Goal: Book appointment/travel/reservation

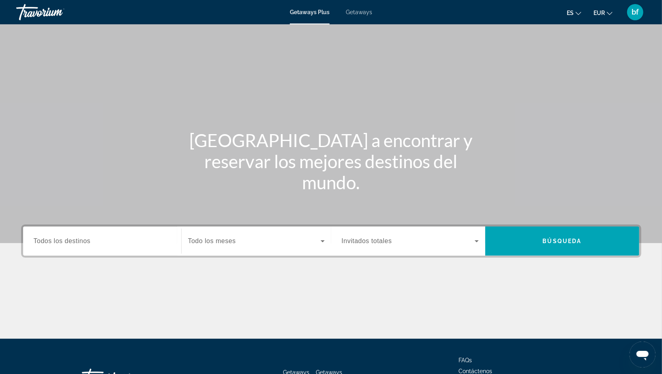
click at [364, 13] on span "Getaways" at bounding box center [359, 12] width 26 height 6
click at [86, 241] on span "Todos los destinos" at bounding box center [62, 240] width 57 height 7
click at [86, 241] on input "Destination Todos los destinos" at bounding box center [102, 242] width 137 height 10
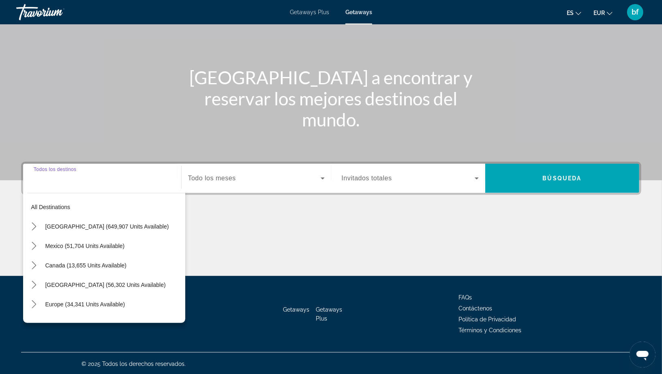
scroll to position [64, 0]
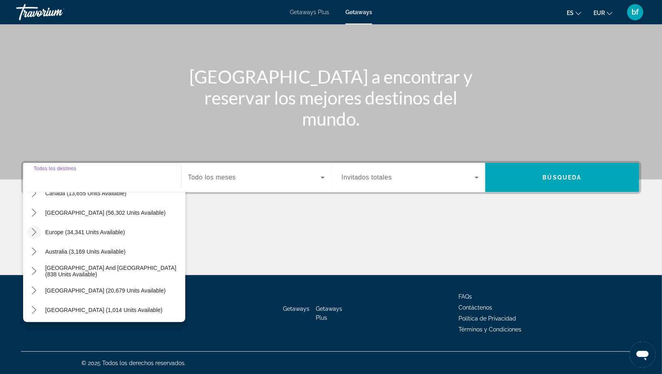
click at [31, 233] on icon "Toggle Europe (34,341 units available) submenu" at bounding box center [34, 232] width 8 height 8
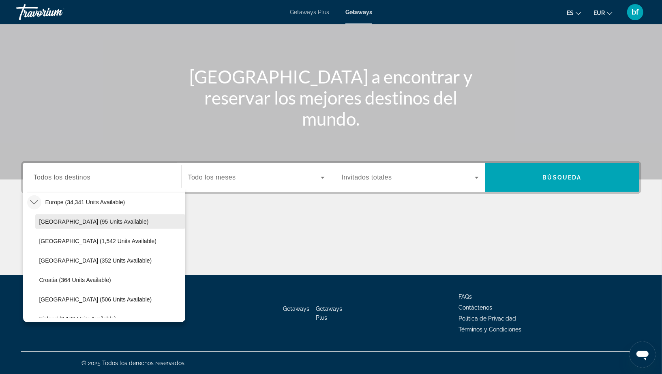
click at [74, 224] on span "[GEOGRAPHIC_DATA] (95 units available)" at bounding box center [93, 221] width 109 height 6
type input "**********"
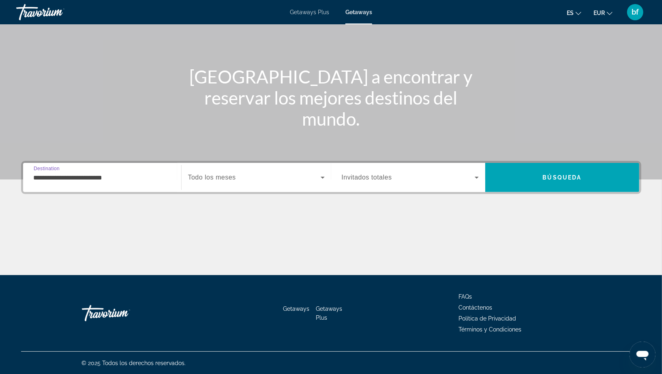
click at [228, 179] on span "Todo los meses" at bounding box center [212, 177] width 48 height 7
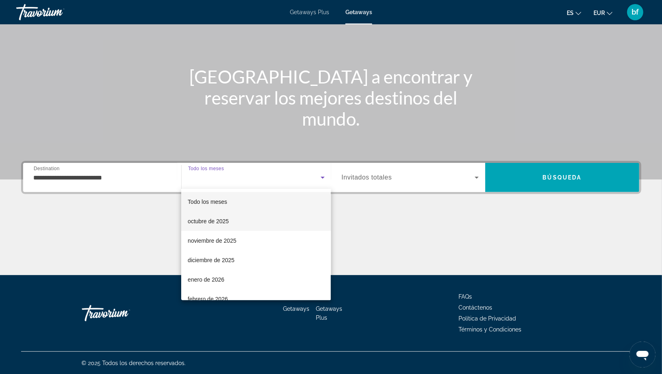
click at [231, 223] on mat-option "octubre de 2025" at bounding box center [256, 221] width 150 height 19
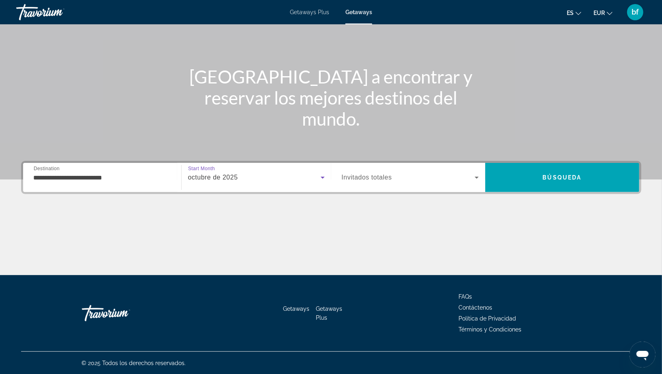
click at [367, 175] on span "Invitados totales" at bounding box center [367, 177] width 50 height 7
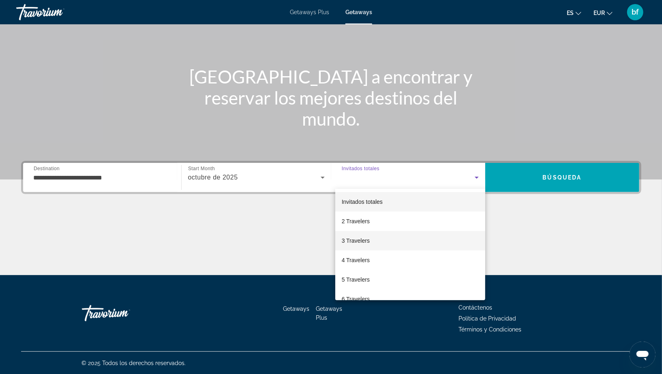
click at [366, 243] on span "3 Travelers" at bounding box center [356, 241] width 28 height 10
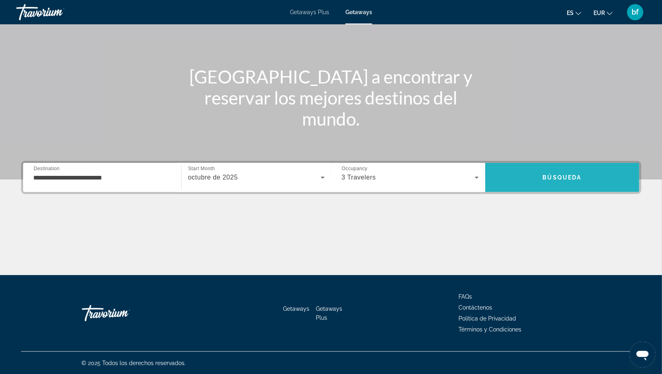
click at [536, 164] on span "Search" at bounding box center [562, 177] width 154 height 29
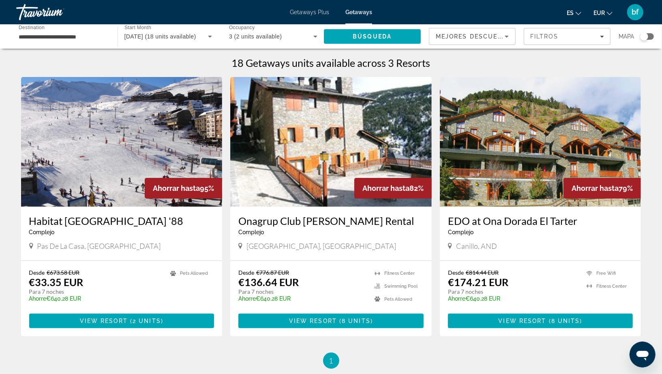
click at [300, 137] on img "Main content" at bounding box center [330, 142] width 201 height 130
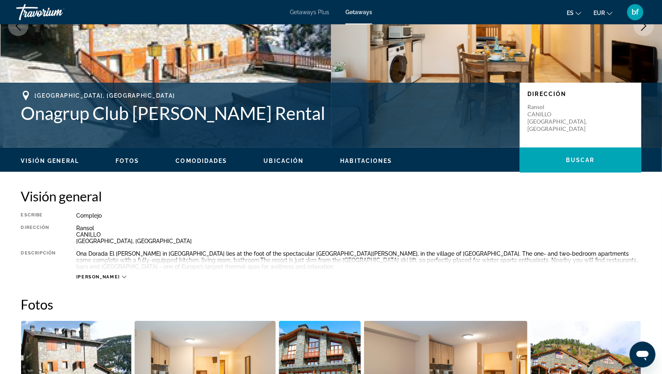
scroll to position [37, 0]
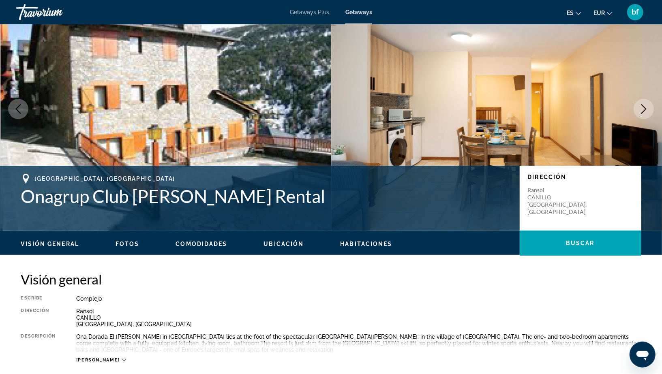
click at [639, 113] on icon "Next image" at bounding box center [644, 109] width 10 height 10
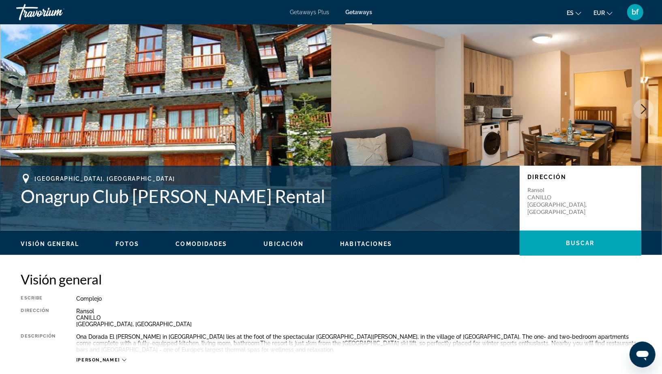
click at [639, 113] on icon "Next image" at bounding box center [644, 109] width 10 height 10
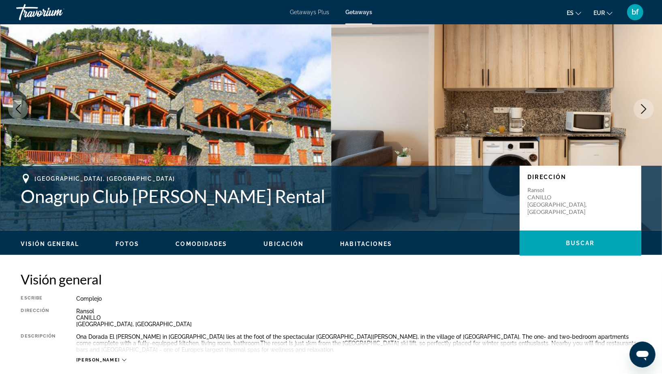
click at [639, 113] on icon "Next image" at bounding box center [644, 109] width 10 height 10
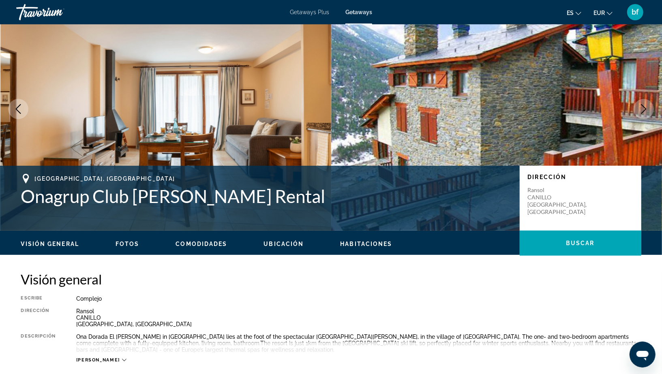
click at [639, 113] on icon "Next image" at bounding box center [644, 109] width 10 height 10
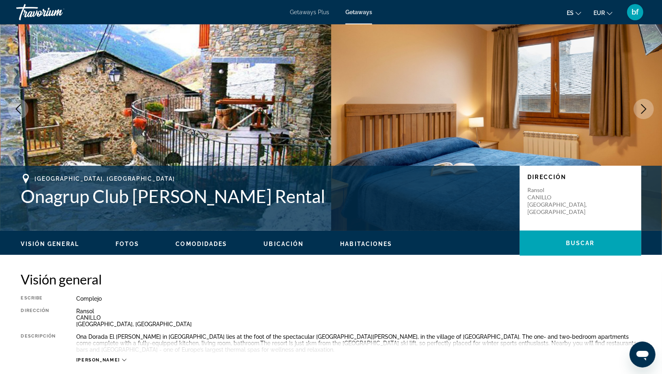
click at [639, 113] on icon "Next image" at bounding box center [644, 109] width 10 height 10
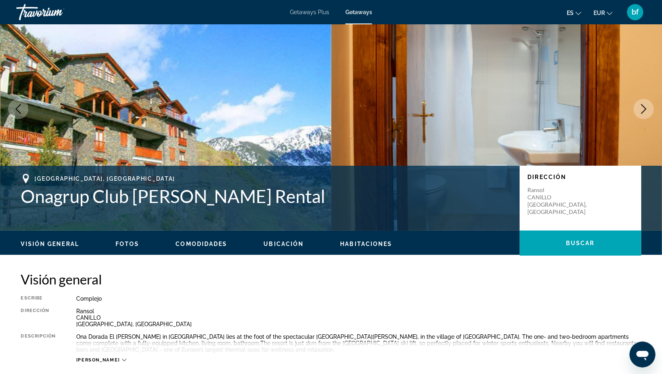
click at [639, 113] on icon "Next image" at bounding box center [644, 109] width 10 height 10
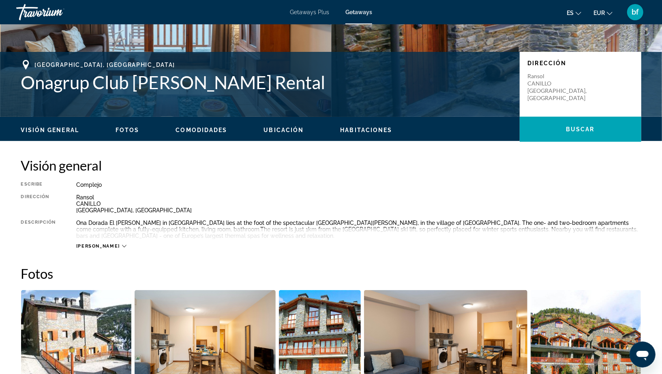
scroll to position [151, 0]
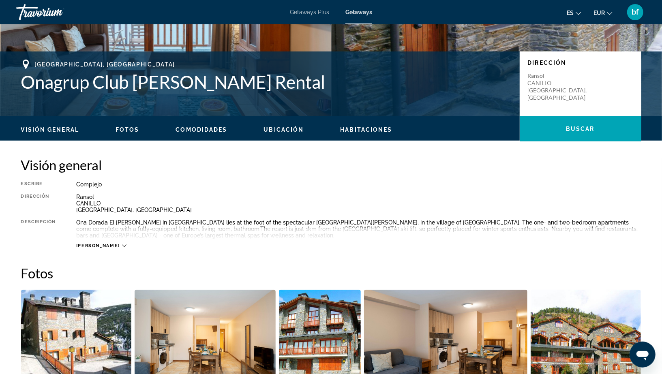
click at [93, 246] on span "[PERSON_NAME]" at bounding box center [98, 245] width 44 height 5
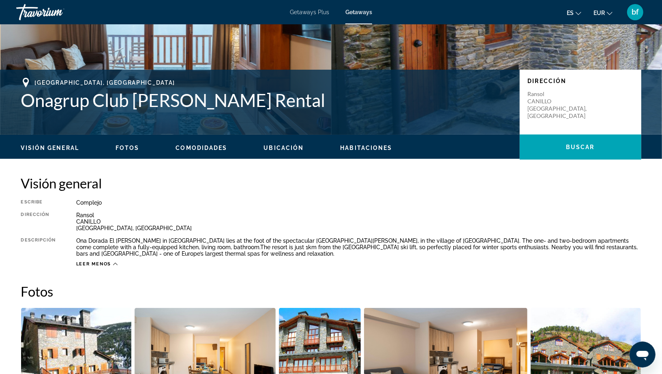
scroll to position [131, 0]
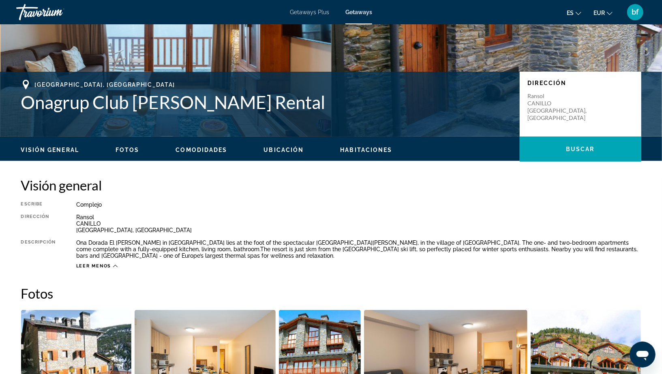
click at [120, 101] on h1 "Onagrup Club [PERSON_NAME] Rental" at bounding box center [266, 102] width 490 height 21
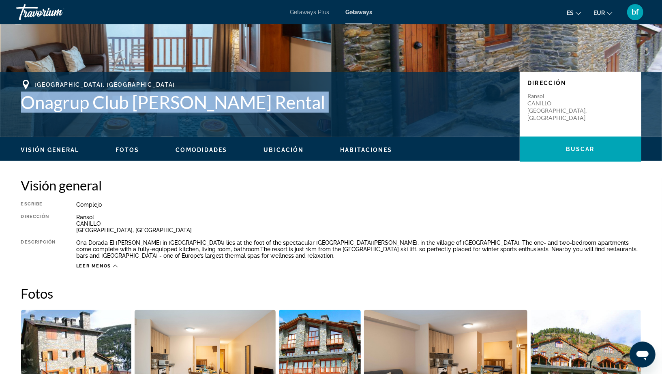
click at [120, 101] on h1 "Onagrup Club [PERSON_NAME] Rental" at bounding box center [266, 102] width 490 height 21
copy h1 "Onagrup Club [PERSON_NAME] Rental"
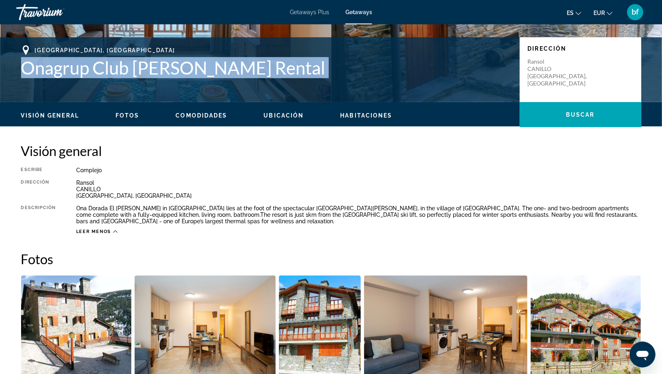
scroll to position [168, 0]
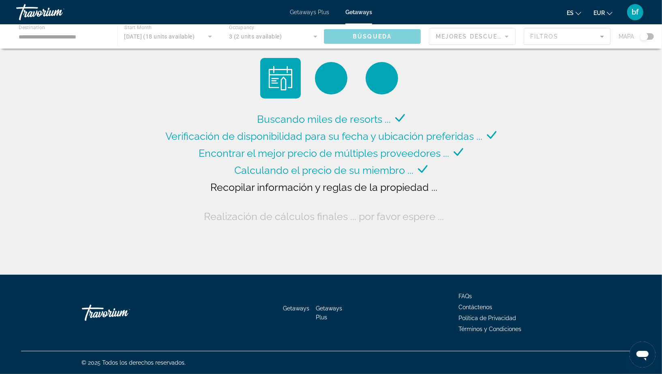
click at [311, 16] on div "Getaways Plus Getaways es English Español Français Italiano Português русский E…" at bounding box center [331, 12] width 662 height 21
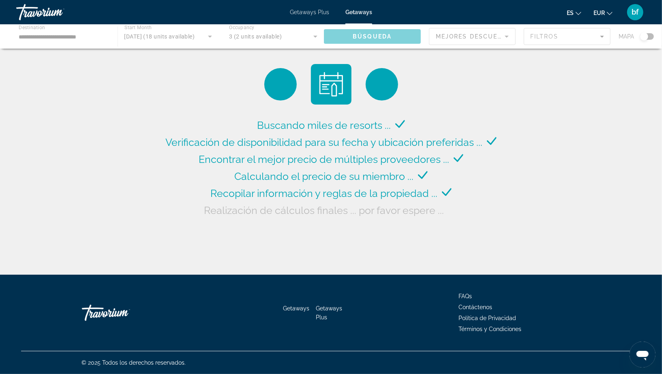
click at [312, 11] on span "Getaways Plus" at bounding box center [309, 12] width 39 height 6
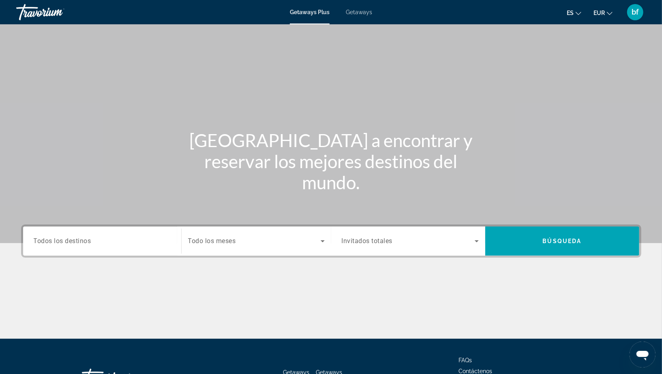
click at [312, 11] on span "Getaways Plus" at bounding box center [310, 12] width 40 height 6
click at [102, 245] on input "Destination Todos los destinos" at bounding box center [102, 242] width 137 height 10
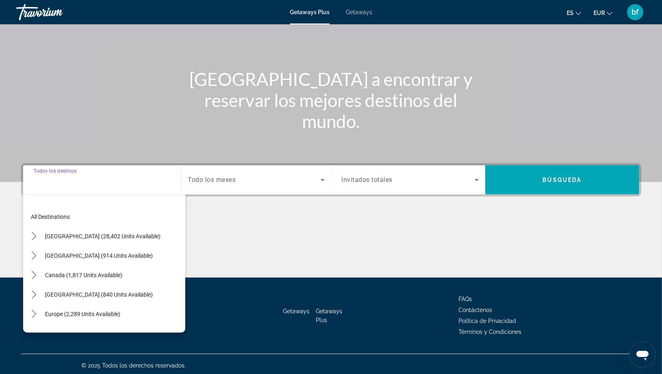
scroll to position [64, 0]
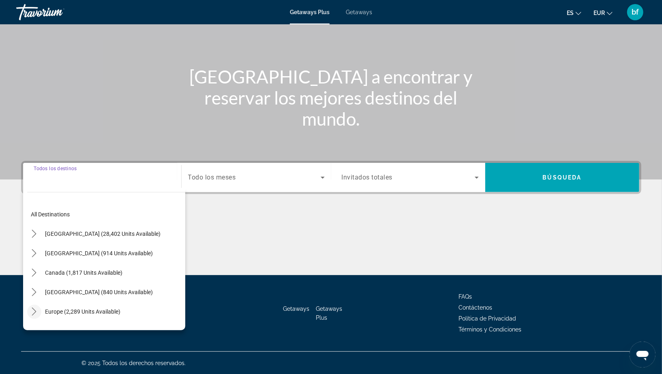
click at [34, 310] on icon "Toggle Europe (2,289 units available) submenu" at bounding box center [34, 312] width 8 height 8
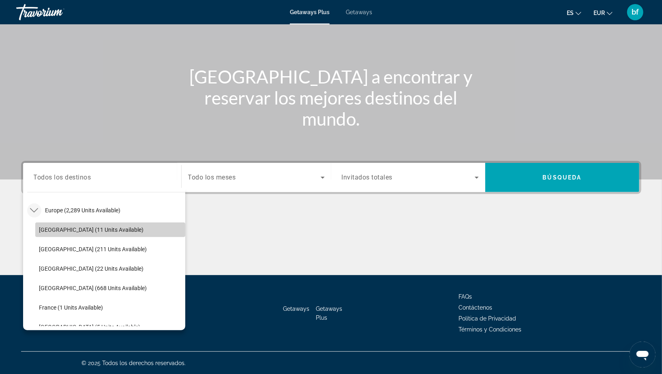
click at [85, 232] on span "[GEOGRAPHIC_DATA] (11 units available)" at bounding box center [91, 230] width 105 height 6
type input "**********"
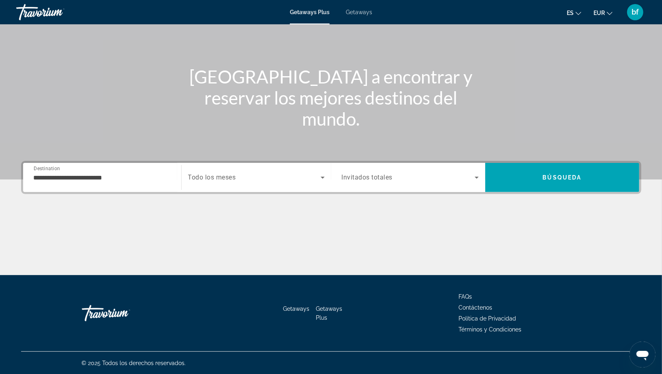
click at [228, 181] on span "Todo los meses" at bounding box center [212, 178] width 48 height 8
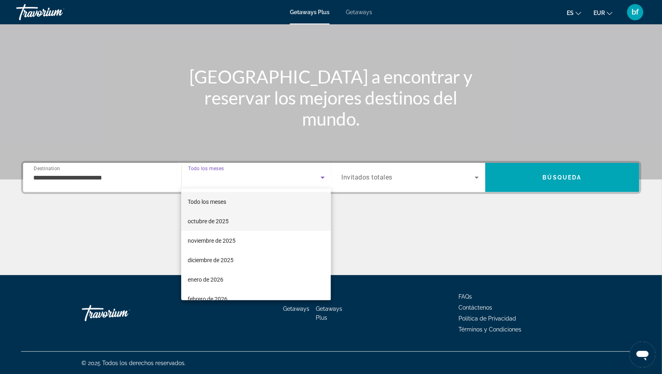
click at [232, 221] on mat-option "octubre de 2025" at bounding box center [256, 221] width 150 height 19
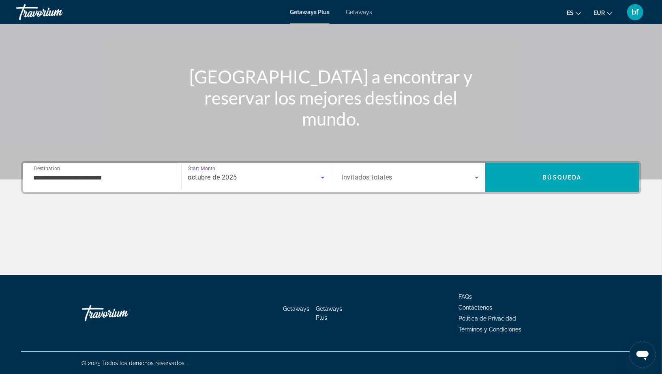
click at [368, 181] on span "Invitados totales" at bounding box center [367, 178] width 51 height 8
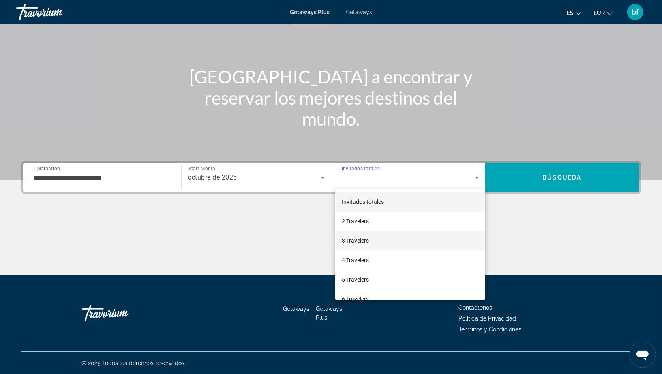
click at [373, 239] on mat-option "3 Travelers" at bounding box center [410, 240] width 150 height 19
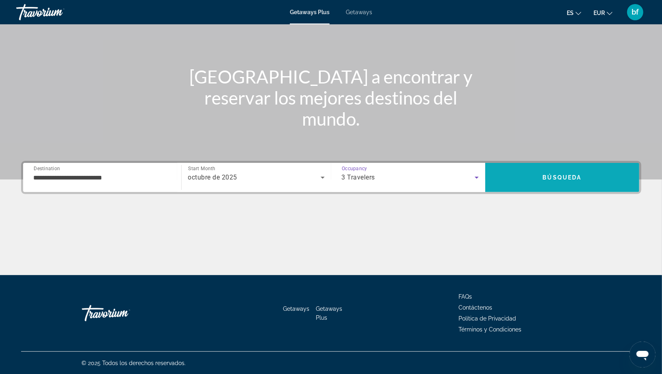
click at [526, 183] on span "Search" at bounding box center [562, 177] width 154 height 19
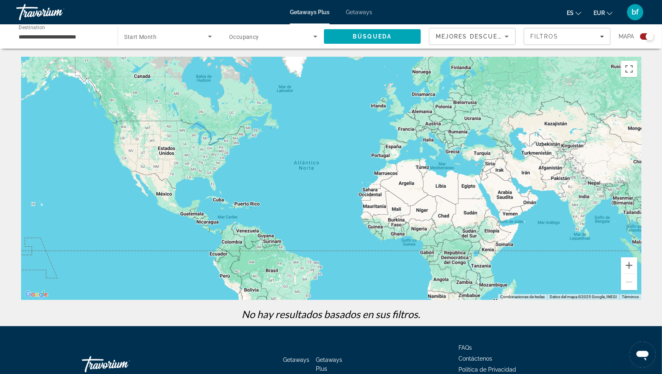
click at [359, 15] on span "Getaways" at bounding box center [359, 12] width 26 height 6
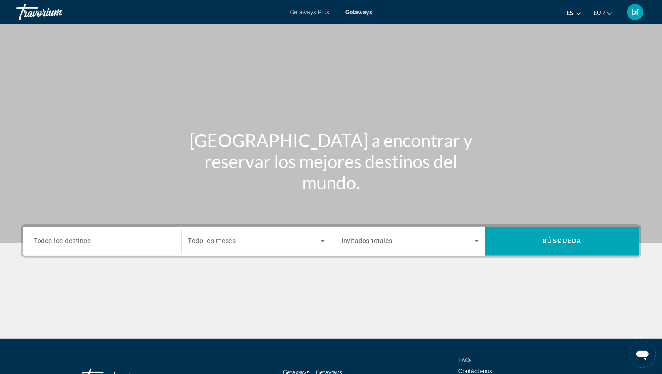
click at [81, 243] on span "Todos los destinos" at bounding box center [63, 241] width 58 height 8
click at [81, 243] on input "Destination Todos los destinos" at bounding box center [102, 242] width 137 height 10
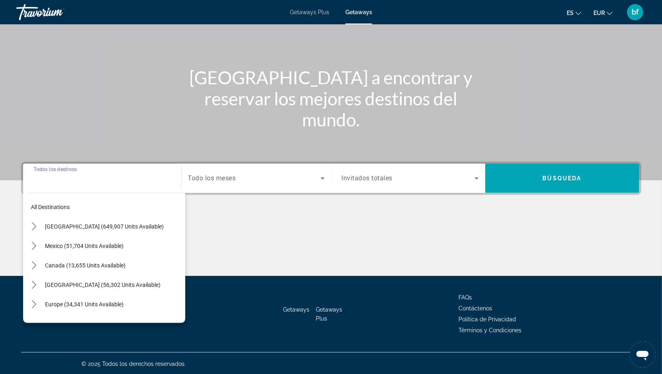
scroll to position [64, 0]
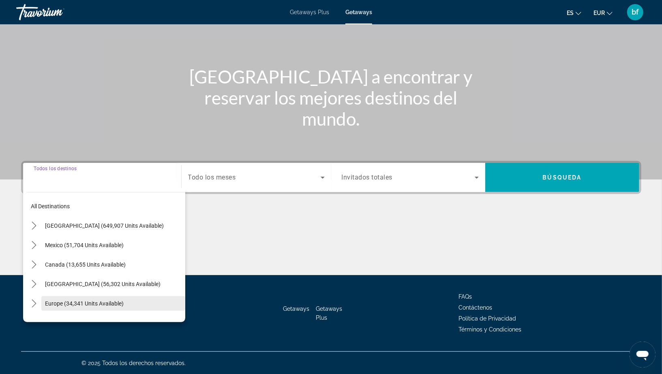
click at [61, 301] on span "Europe (34,341 units available)" at bounding box center [84, 303] width 79 height 6
type input "**********"
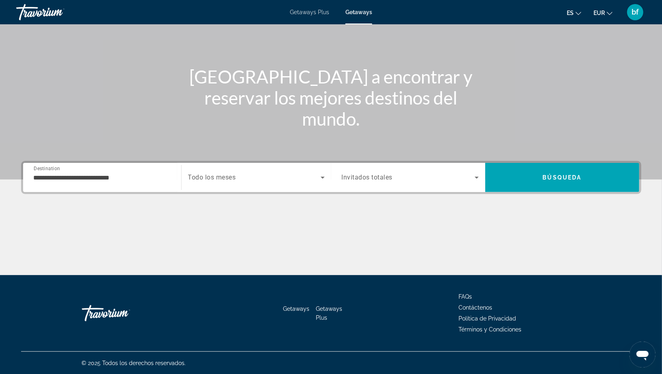
click at [230, 178] on span "Todo los meses" at bounding box center [212, 178] width 48 height 8
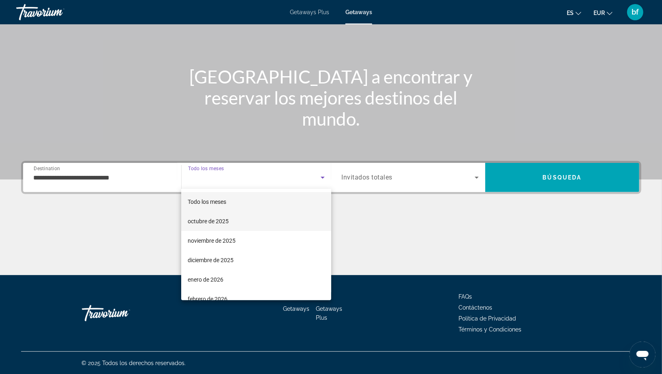
click at [233, 217] on mat-option "octubre de 2025" at bounding box center [256, 221] width 150 height 19
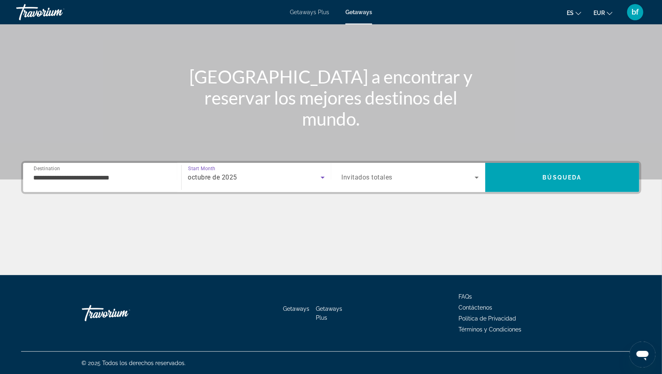
click at [357, 168] on div "Search widget" at bounding box center [410, 177] width 137 height 23
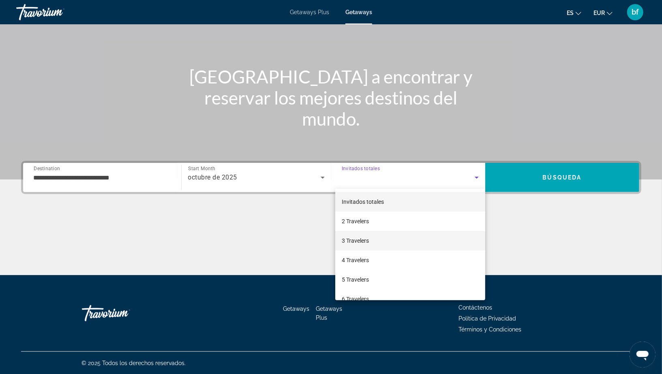
click at [368, 242] on span "3 Travelers" at bounding box center [355, 241] width 27 height 10
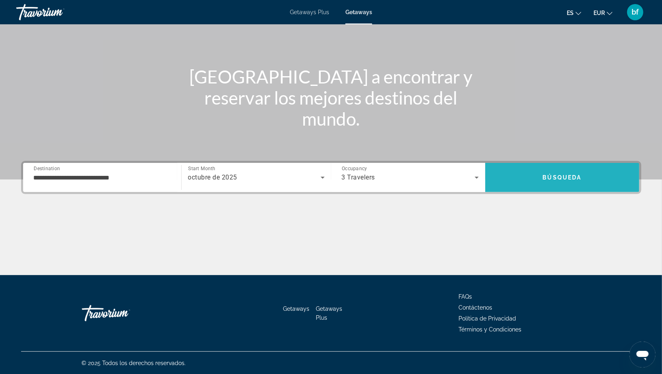
click at [543, 182] on span "Search" at bounding box center [562, 177] width 154 height 19
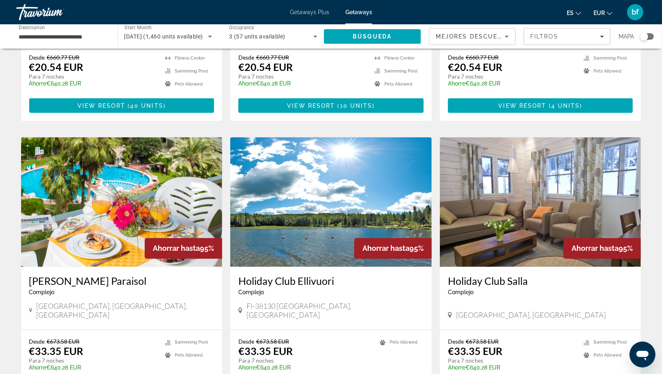
scroll to position [788, 0]
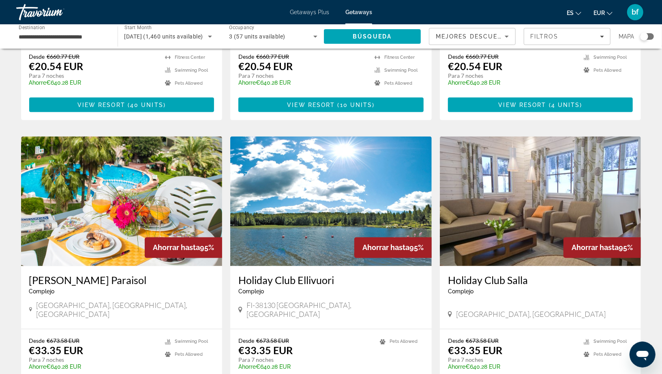
click at [113, 196] on img "Main content" at bounding box center [121, 202] width 201 height 130
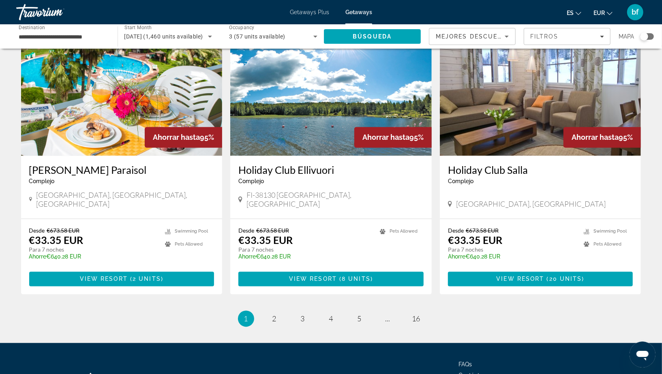
scroll to position [936, 0]
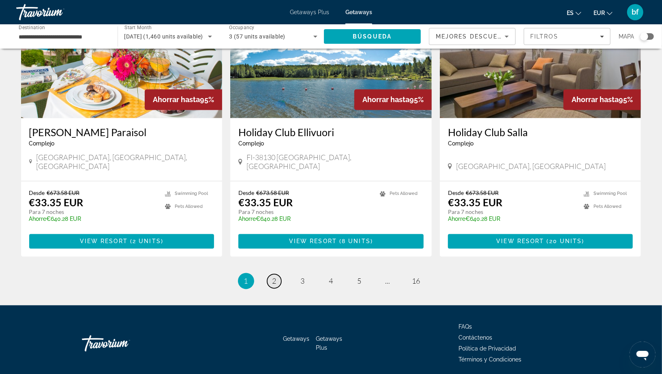
click at [270, 274] on link "page 2" at bounding box center [274, 281] width 14 height 14
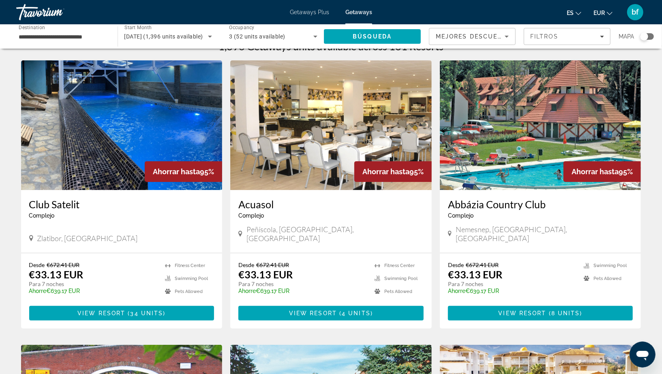
scroll to position [21, 0]
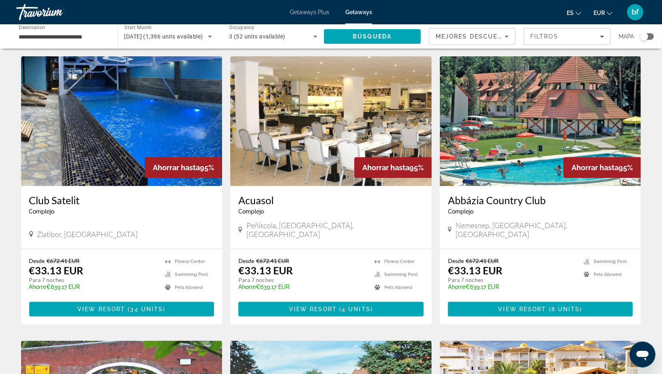
click at [334, 123] on img "Main content" at bounding box center [330, 121] width 201 height 130
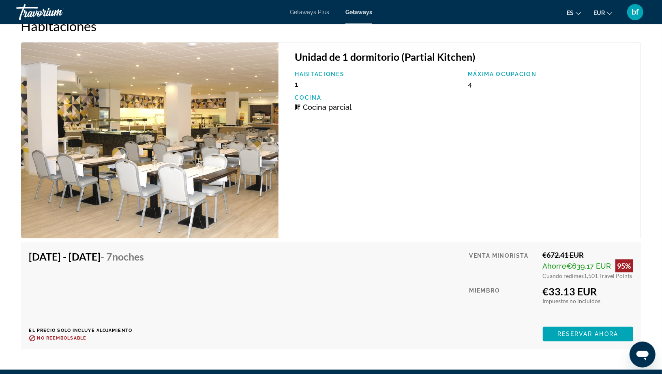
scroll to position [1385, 0]
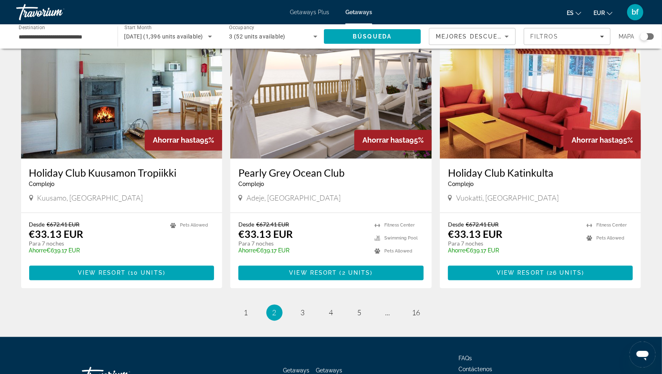
scroll to position [936, 0]
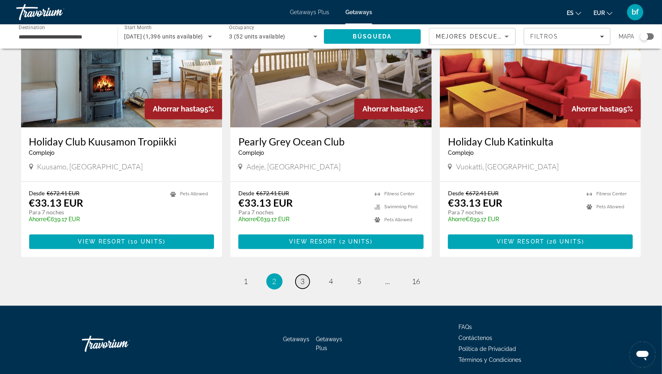
click at [301, 275] on link "page 3" at bounding box center [302, 282] width 14 height 14
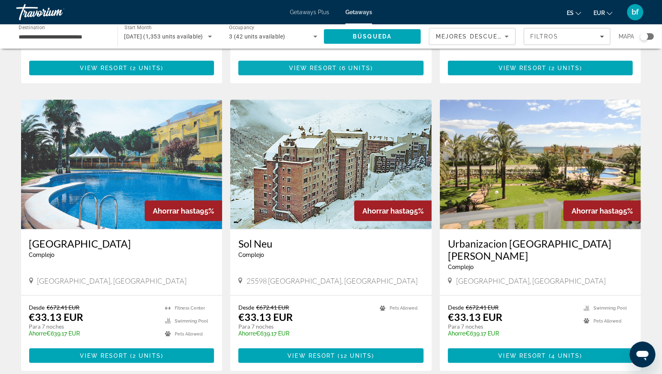
scroll to position [531, 0]
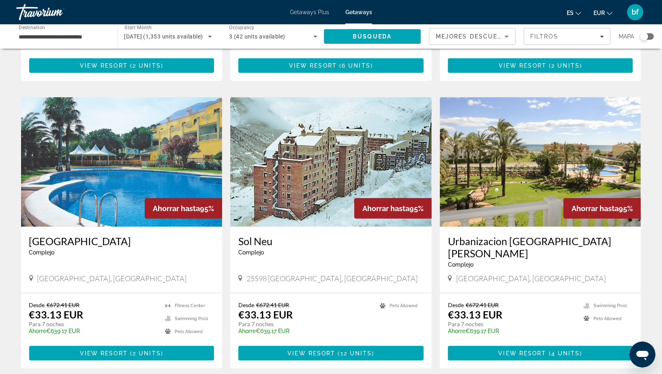
click at [324, 155] on img "Main content" at bounding box center [330, 162] width 201 height 130
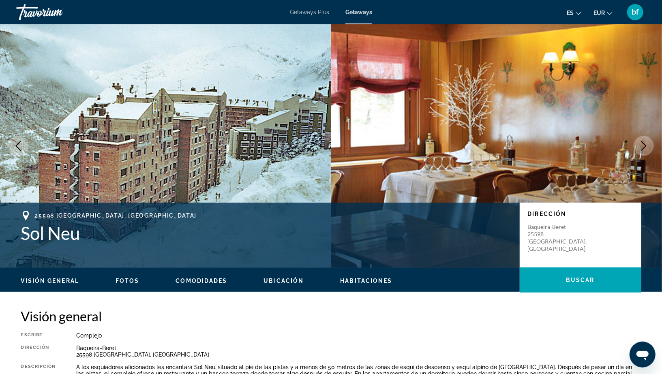
click at [644, 145] on icon "Next image" at bounding box center [644, 146] width 10 height 10
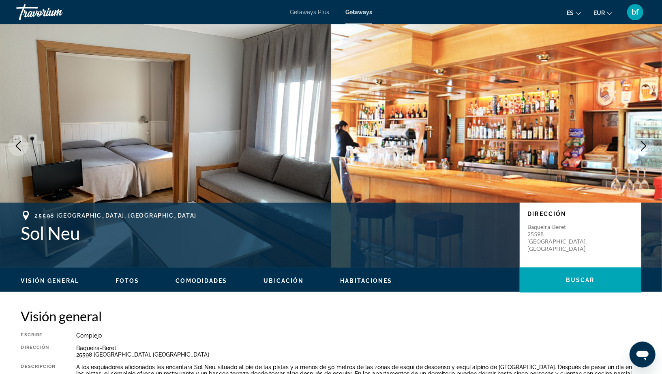
click at [644, 145] on icon "Next image" at bounding box center [644, 146] width 10 height 10
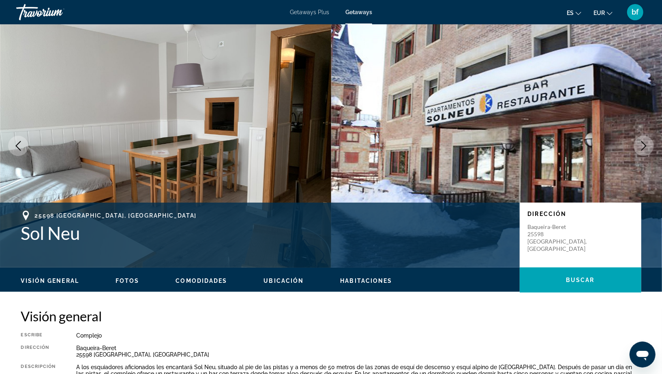
click at [644, 145] on icon "Next image" at bounding box center [644, 146] width 10 height 10
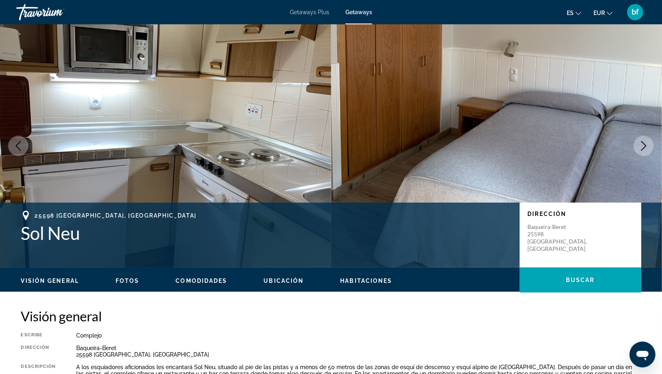
click at [644, 145] on icon "Next image" at bounding box center [644, 146] width 10 height 10
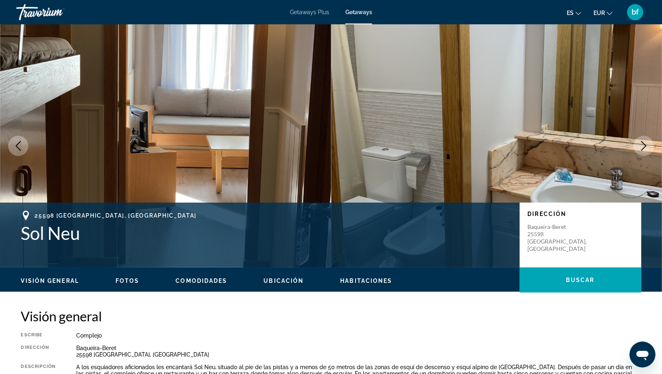
click at [644, 145] on icon "Next image" at bounding box center [644, 146] width 10 height 10
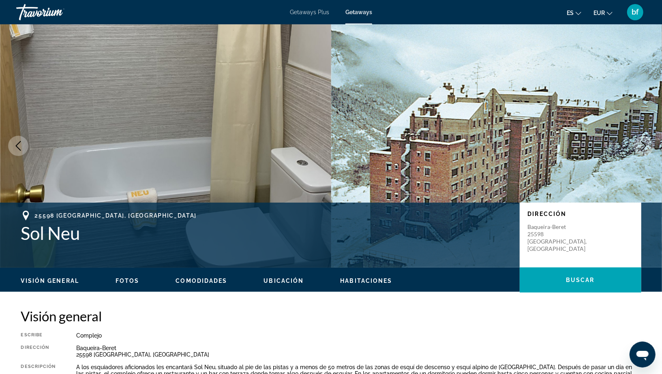
click at [644, 145] on icon "Next image" at bounding box center [644, 146] width 10 height 10
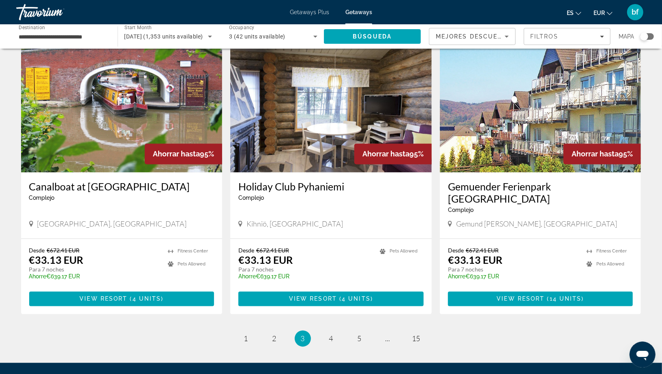
scroll to position [889, 0]
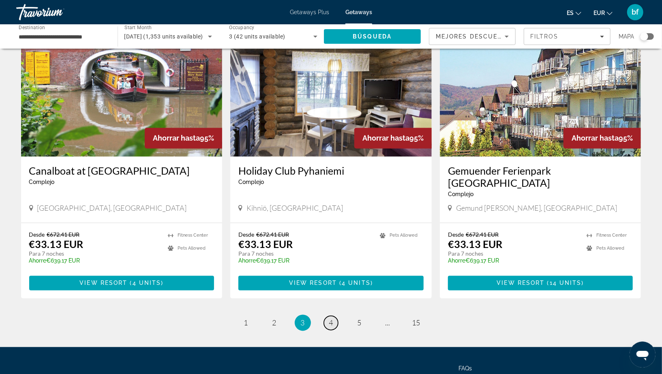
click at [330, 319] on span "4" at bounding box center [331, 323] width 4 height 9
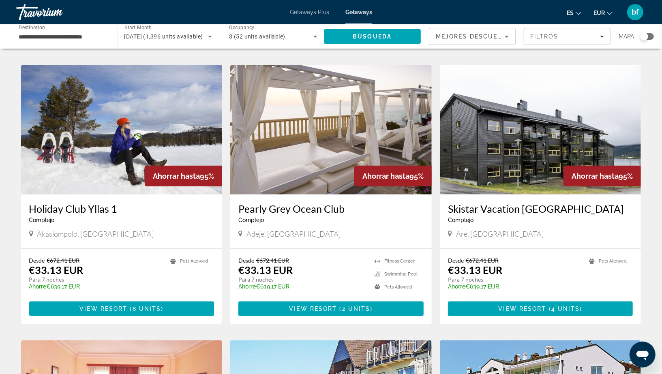
scroll to position [289, 0]
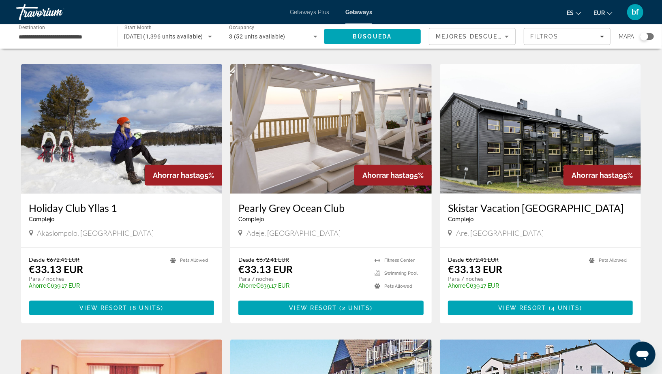
click at [305, 168] on img "Main content" at bounding box center [330, 129] width 201 height 130
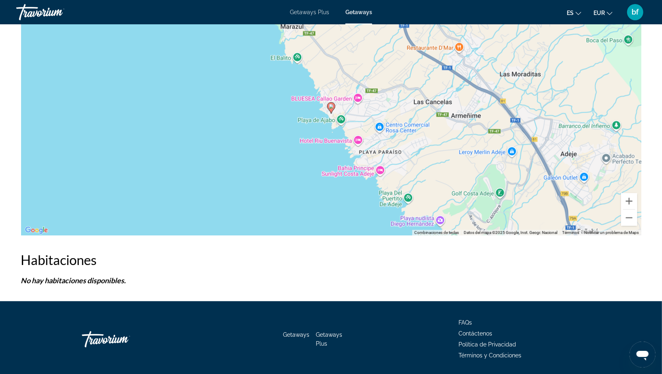
scroll to position [1159, 0]
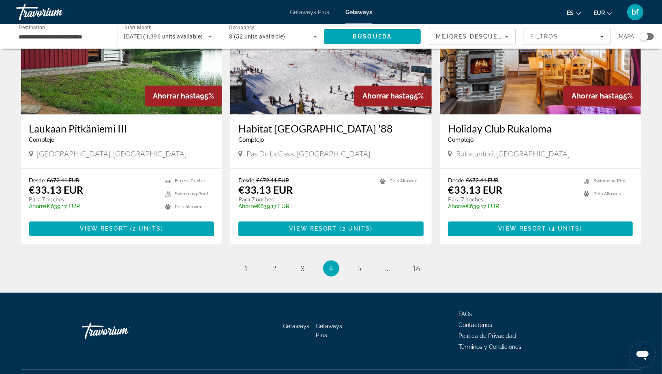
scroll to position [932, 0]
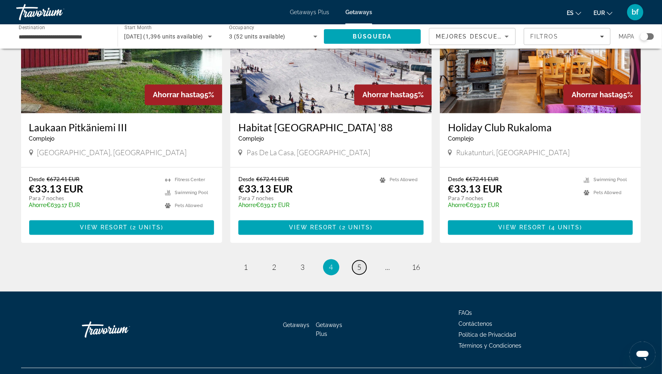
click at [363, 261] on link "page 5" at bounding box center [359, 268] width 14 height 14
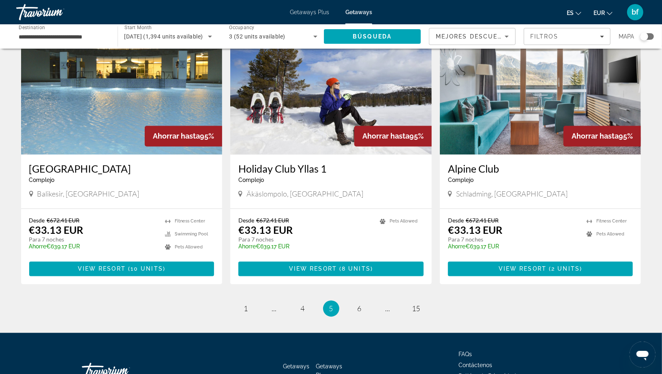
scroll to position [898, 0]
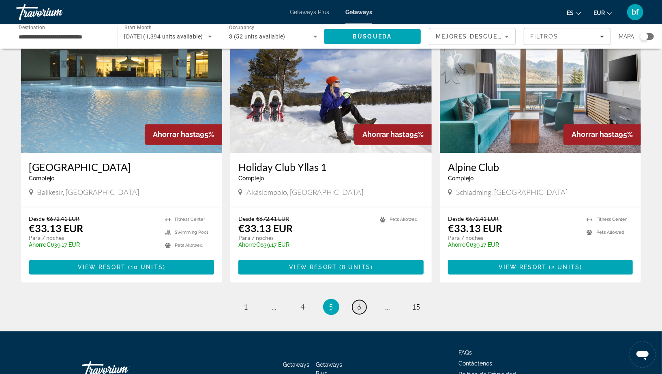
click at [358, 303] on span "6" at bounding box center [359, 307] width 4 height 9
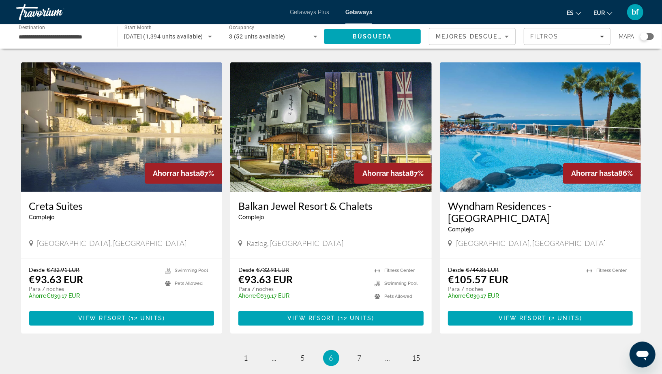
scroll to position [885, 0]
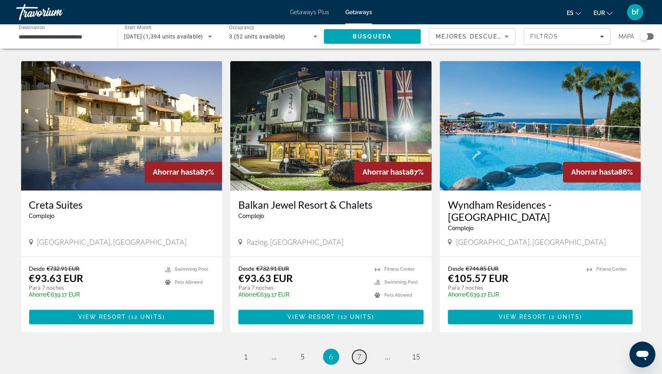
click at [360, 353] on span "7" at bounding box center [359, 357] width 4 height 9
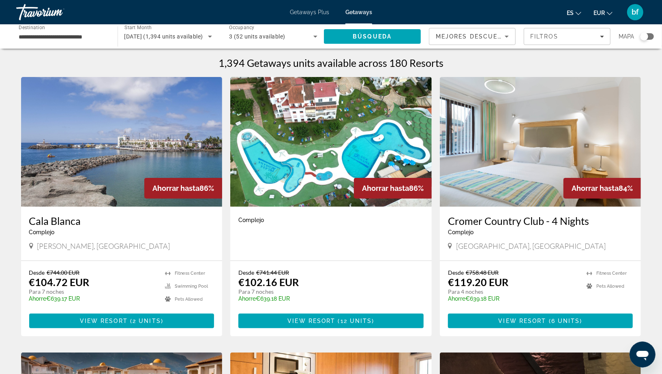
click at [334, 141] on img "Main content" at bounding box center [330, 142] width 201 height 130
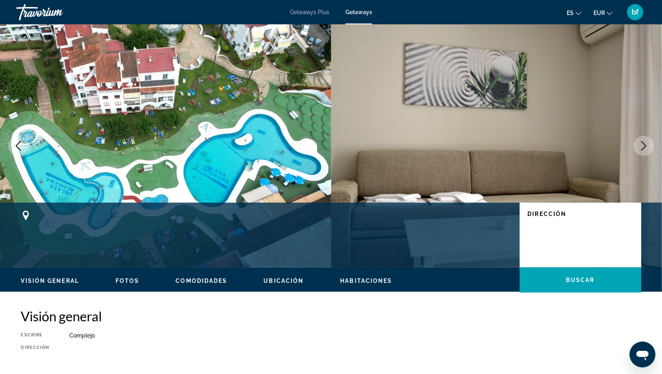
click at [641, 147] on icon "Next image" at bounding box center [644, 146] width 10 height 10
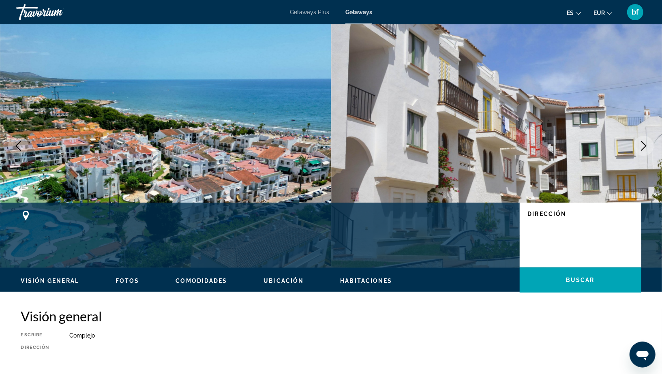
click at [641, 147] on icon "Next image" at bounding box center [644, 146] width 10 height 10
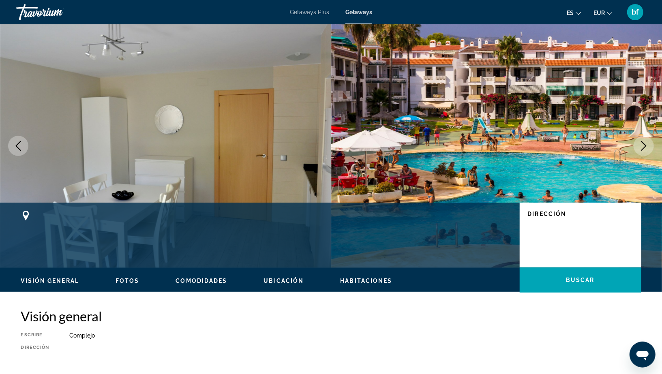
click at [641, 147] on icon "Next image" at bounding box center [644, 146] width 10 height 10
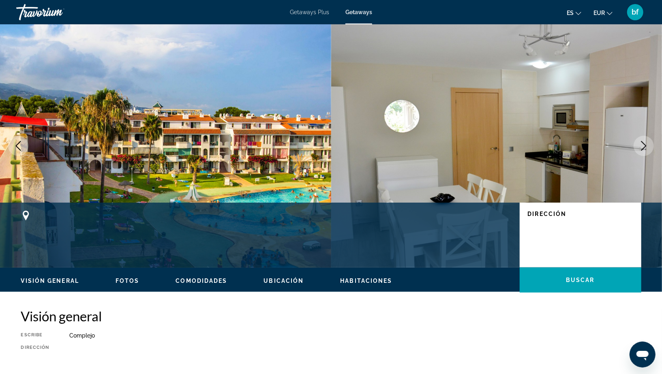
click at [641, 148] on icon "Next image" at bounding box center [644, 146] width 10 height 10
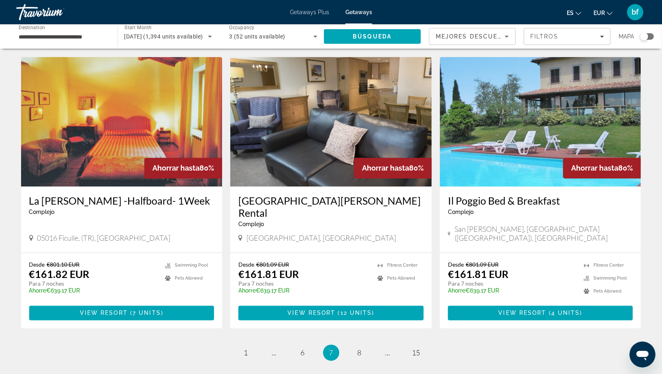
scroll to position [874, 0]
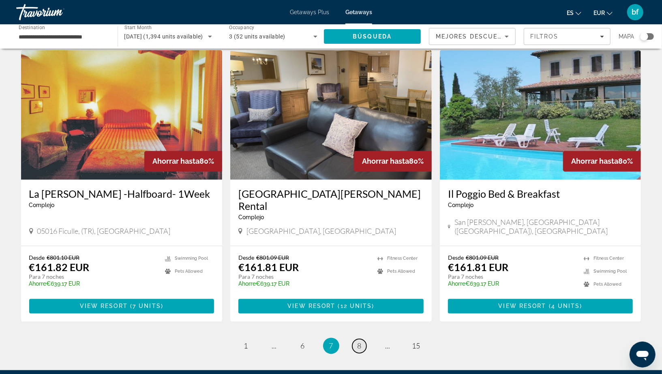
click at [353, 339] on link "page 8" at bounding box center [359, 346] width 14 height 14
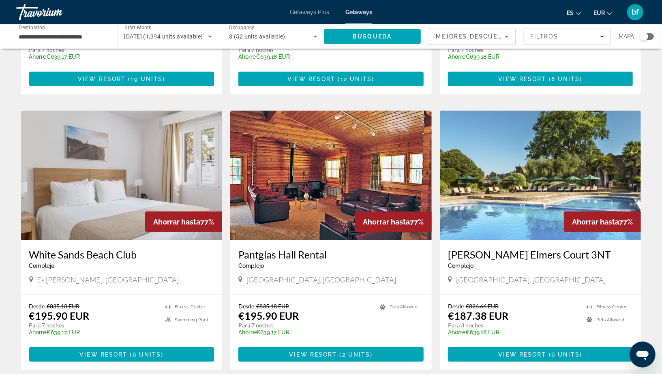
scroll to position [541, 0]
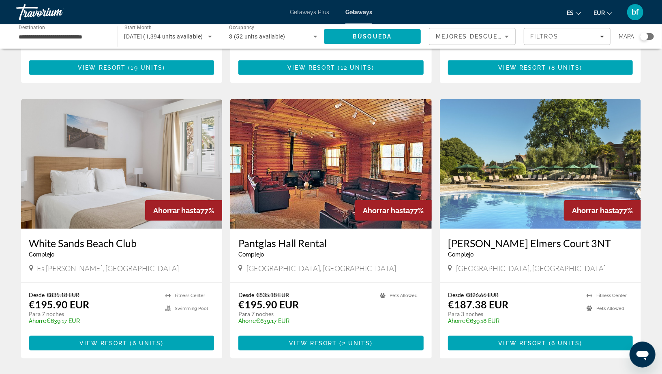
click at [139, 175] on img "Main content" at bounding box center [121, 164] width 201 height 130
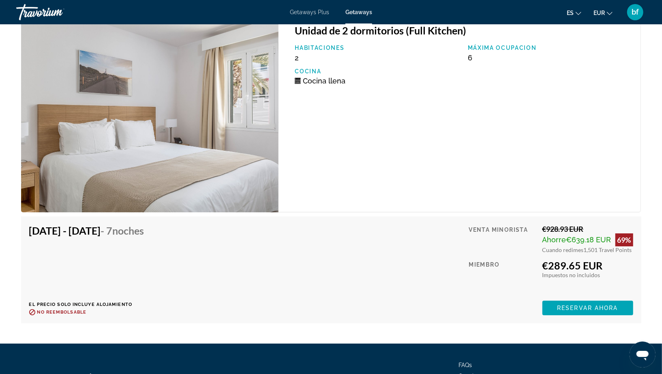
scroll to position [1888, 0]
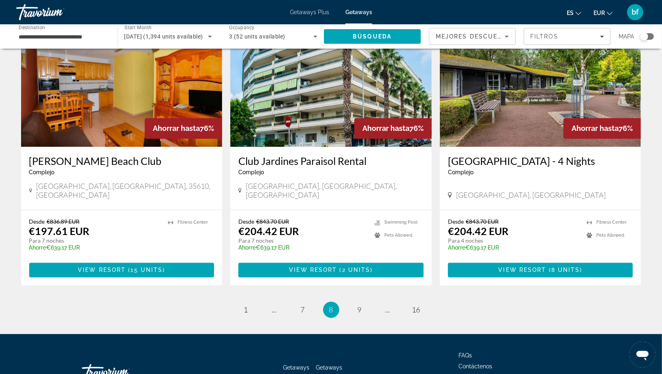
scroll to position [906, 0]
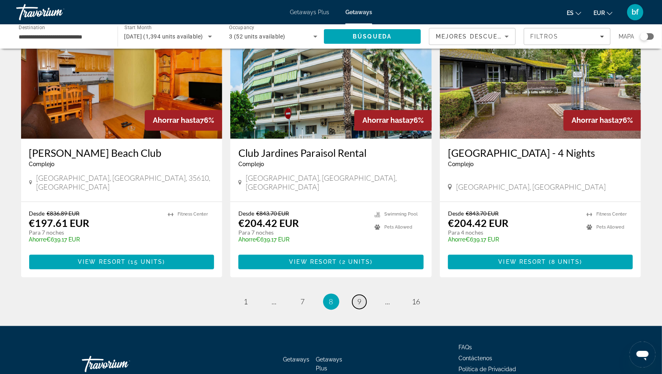
click at [355, 295] on link "page 9" at bounding box center [359, 302] width 14 height 14
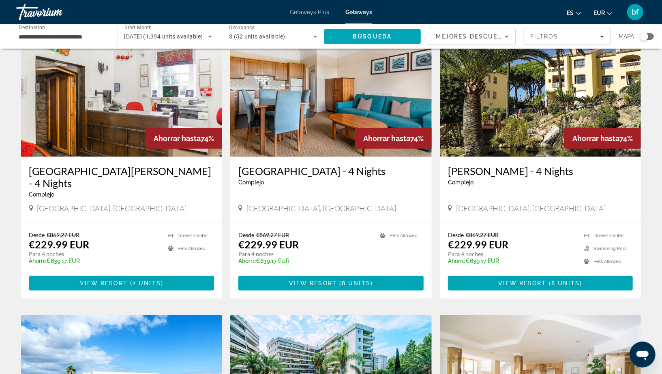
scroll to position [290, 0]
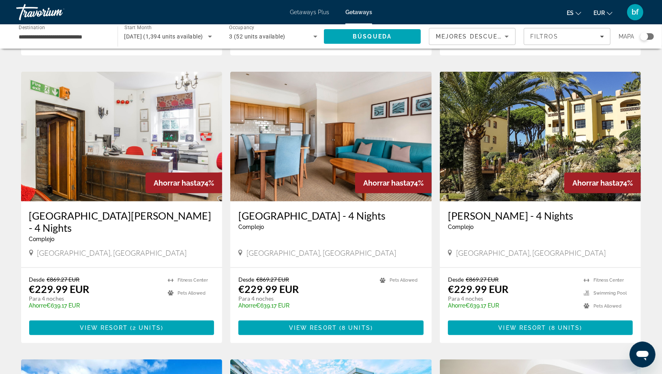
click at [72, 41] on input "**********" at bounding box center [63, 37] width 88 height 10
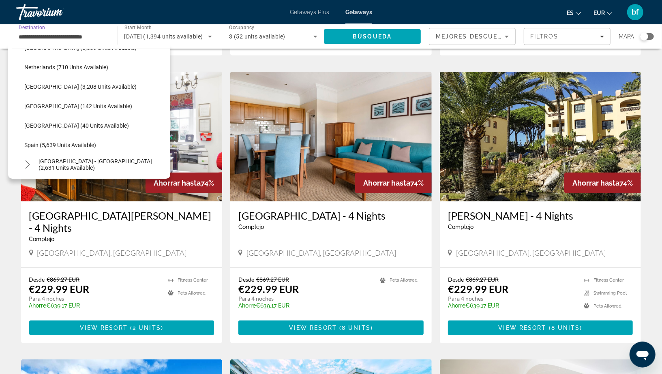
scroll to position [349, 0]
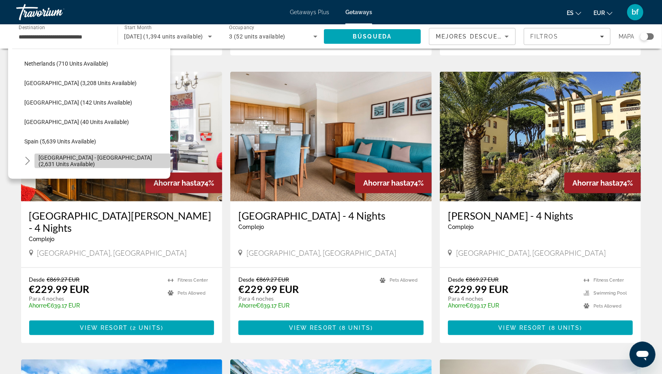
click at [49, 163] on span "[GEOGRAPHIC_DATA] - [GEOGRAPHIC_DATA] (2,631 units available)" at bounding box center [102, 160] width 128 height 13
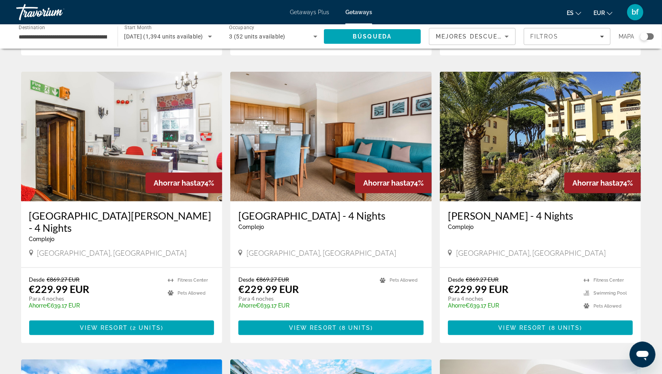
click at [370, 22] on div "Getaways Plus Getaways es English Español Français Italiano Português русский E…" at bounding box center [331, 12] width 662 height 21
click at [370, 33] on span "Búsqueda" at bounding box center [372, 36] width 39 height 6
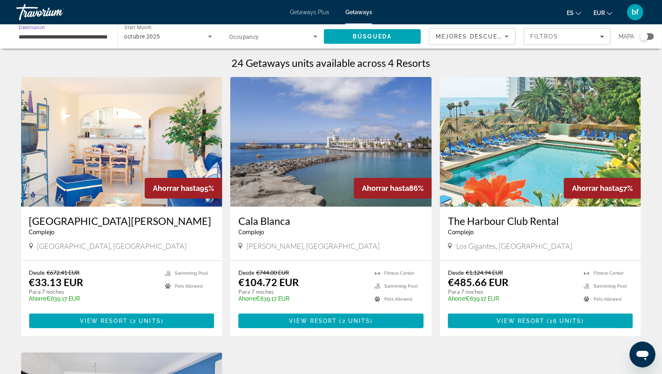
click at [88, 38] on input "**********" at bounding box center [63, 37] width 88 height 10
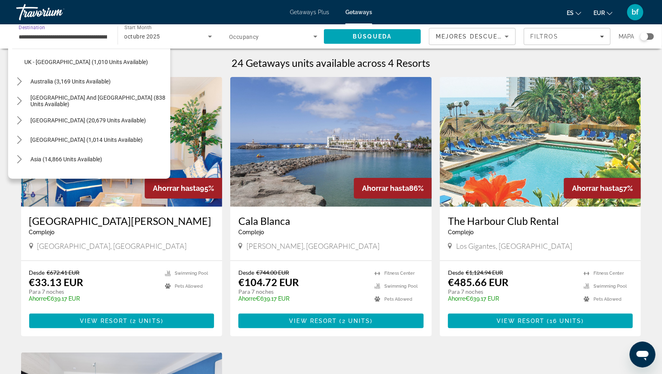
scroll to position [676, 0]
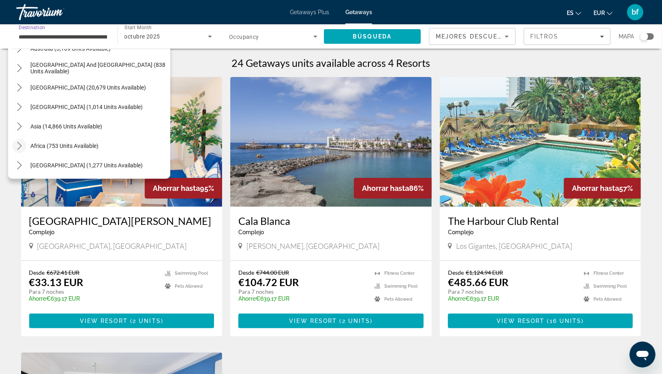
click at [21, 142] on icon "Toggle Africa (753 units available) submenu" at bounding box center [19, 146] width 8 height 8
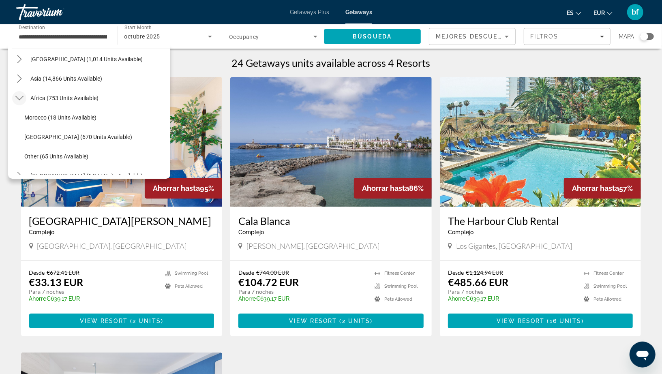
scroll to position [725, 0]
click at [34, 121] on span "Select destination: Morocco (18 units available)" at bounding box center [95, 116] width 150 height 19
type input "**********"
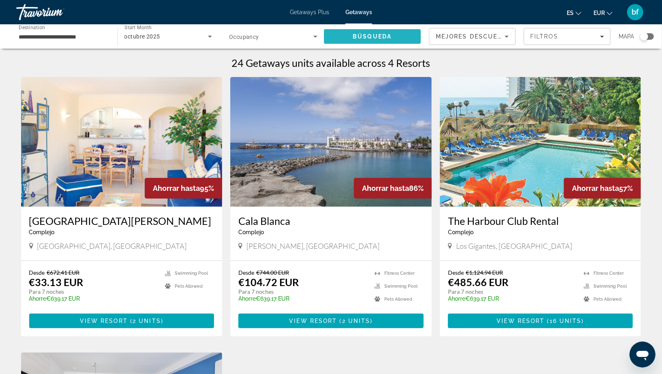
click at [357, 43] on span "Search" at bounding box center [372, 36] width 97 height 19
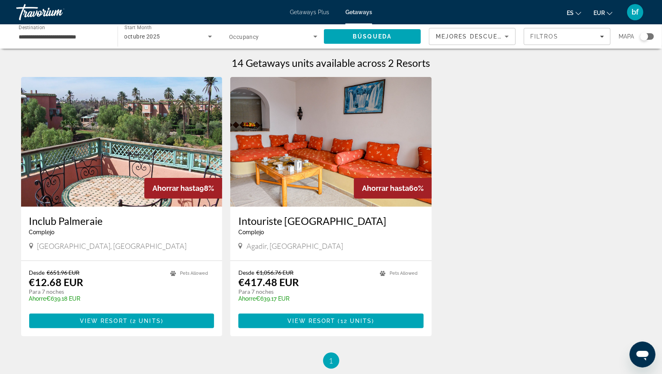
click at [131, 120] on img "Main content" at bounding box center [121, 142] width 201 height 130
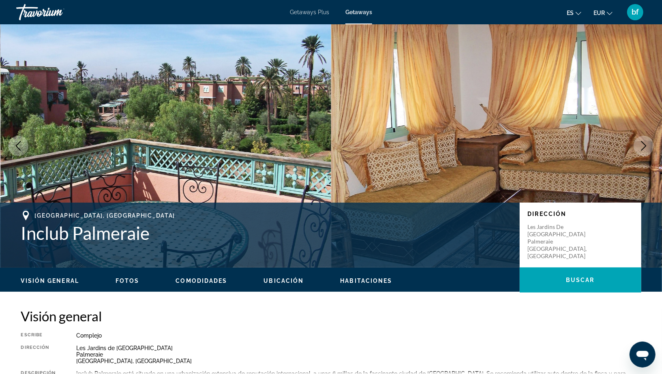
click at [646, 149] on icon "Next image" at bounding box center [644, 146] width 10 height 10
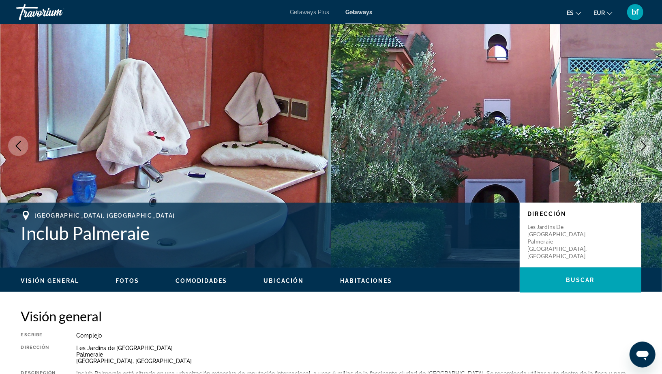
click at [646, 149] on icon "Next image" at bounding box center [644, 146] width 10 height 10
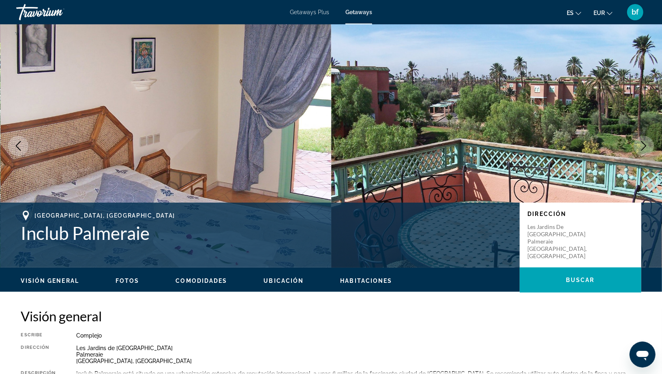
click at [646, 149] on icon "Next image" at bounding box center [644, 146] width 10 height 10
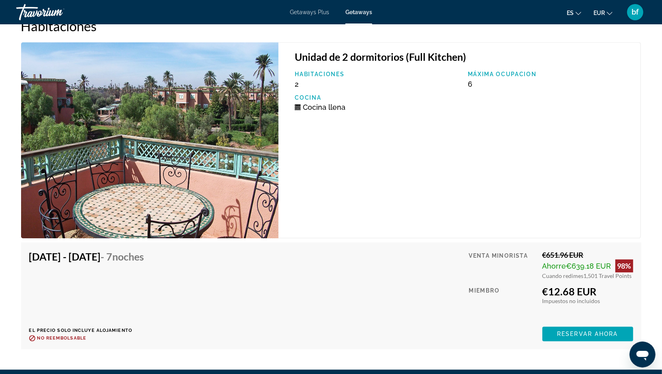
scroll to position [1243, 0]
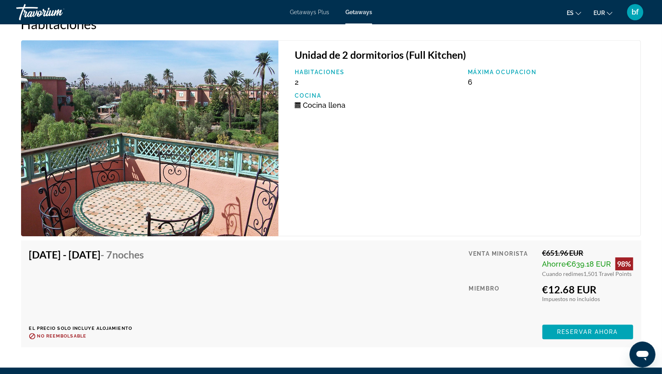
click at [177, 208] on img "Main content" at bounding box center [150, 138] width 258 height 196
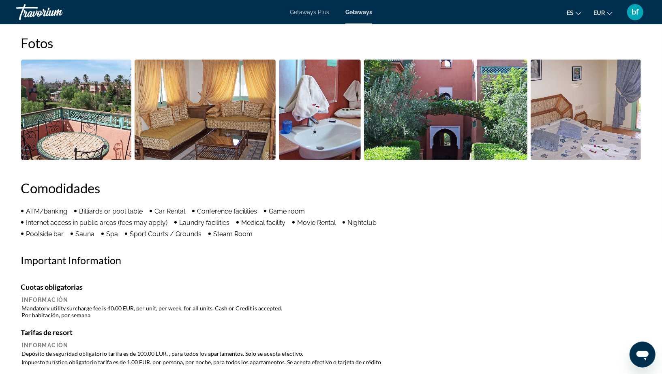
scroll to position [376, 0]
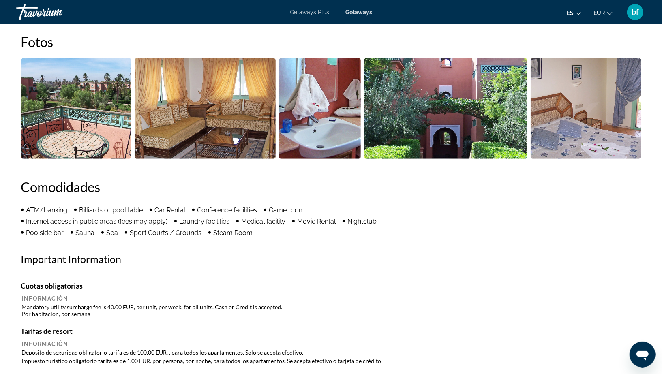
click at [197, 120] on img "Open full-screen image slider" at bounding box center [205, 108] width 141 height 100
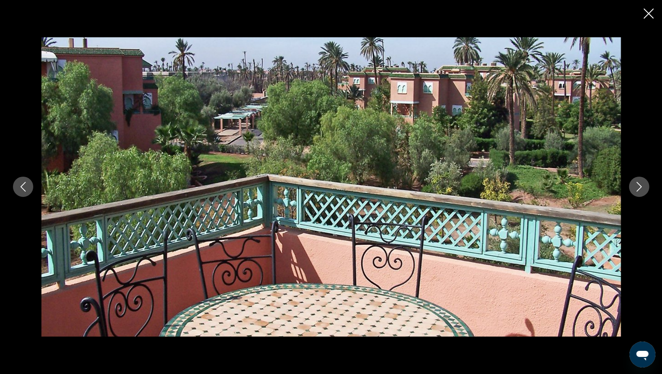
click at [640, 180] on button "Next image" at bounding box center [639, 187] width 20 height 20
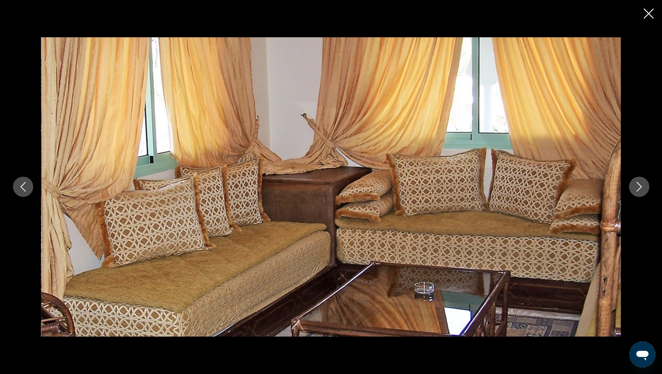
click at [640, 180] on button "Next image" at bounding box center [639, 187] width 20 height 20
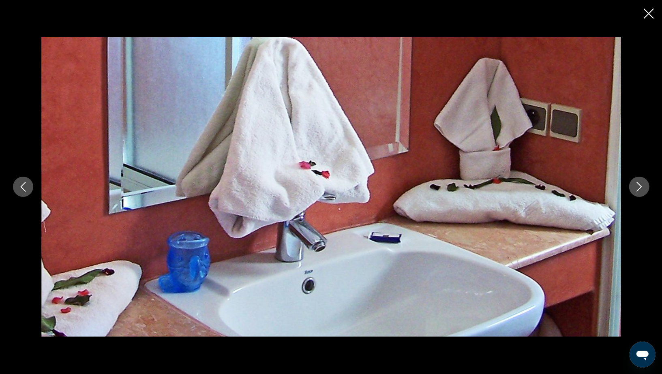
click at [640, 180] on button "Next image" at bounding box center [639, 187] width 20 height 20
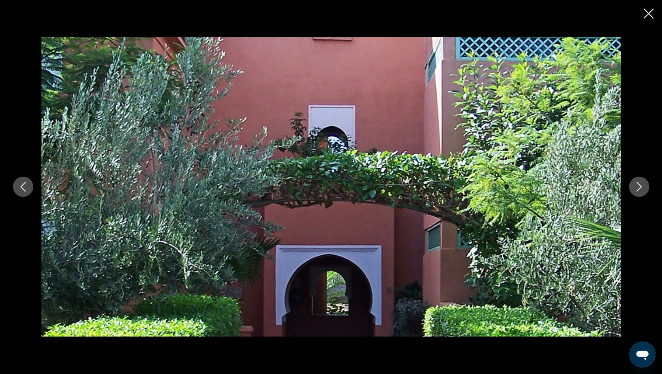
click at [640, 180] on button "Next image" at bounding box center [639, 187] width 20 height 20
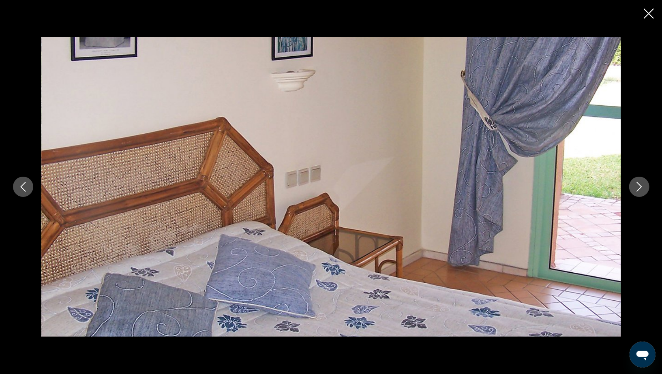
click at [640, 181] on button "Next image" at bounding box center [639, 187] width 20 height 20
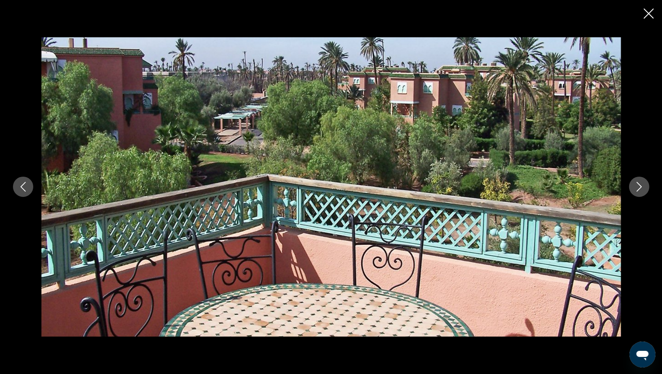
click at [640, 181] on button "Next image" at bounding box center [639, 187] width 20 height 20
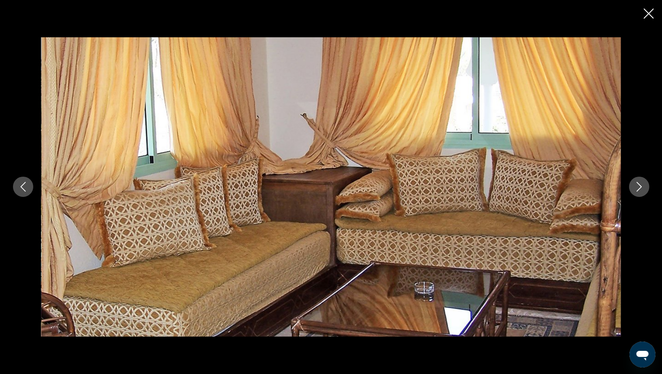
click at [640, 181] on button "Next image" at bounding box center [639, 187] width 20 height 20
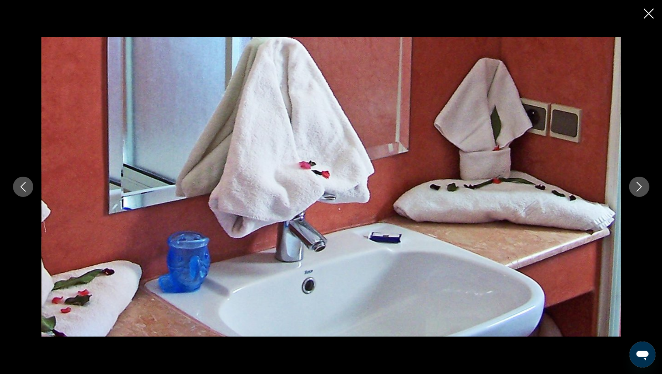
click at [649, 14] on icon "Close slideshow" at bounding box center [649, 14] width 10 height 10
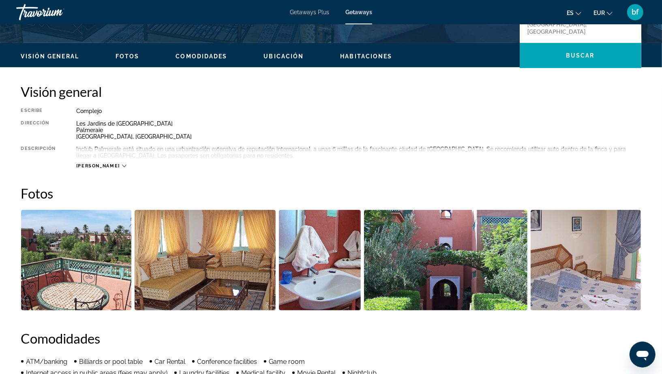
scroll to position [0, 0]
